Goal: Information Seeking & Learning: Learn about a topic

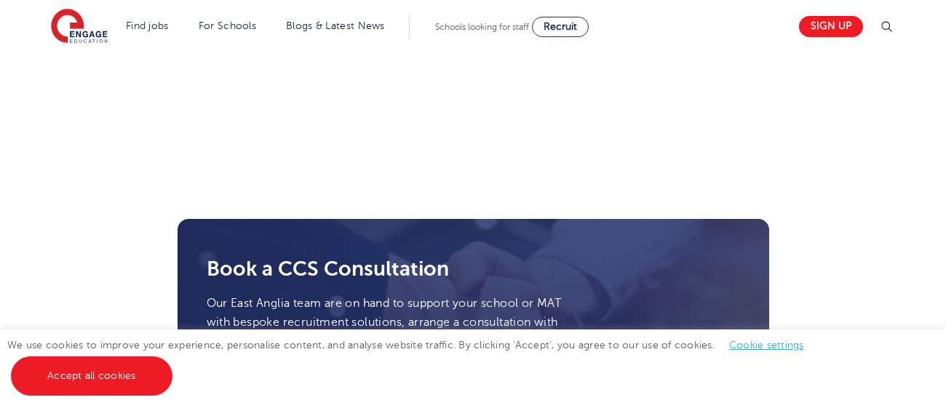
scroll to position [3307, 0]
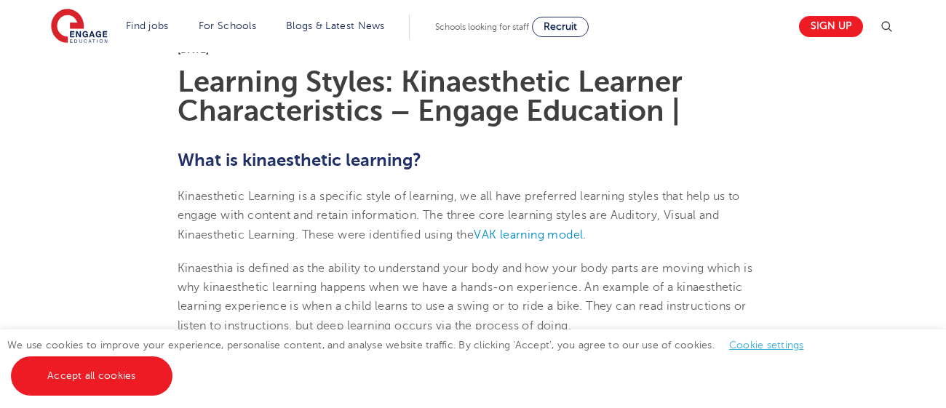
scroll to position [387, 0]
